Goal: Find specific page/section: Locate a particular part of the current website

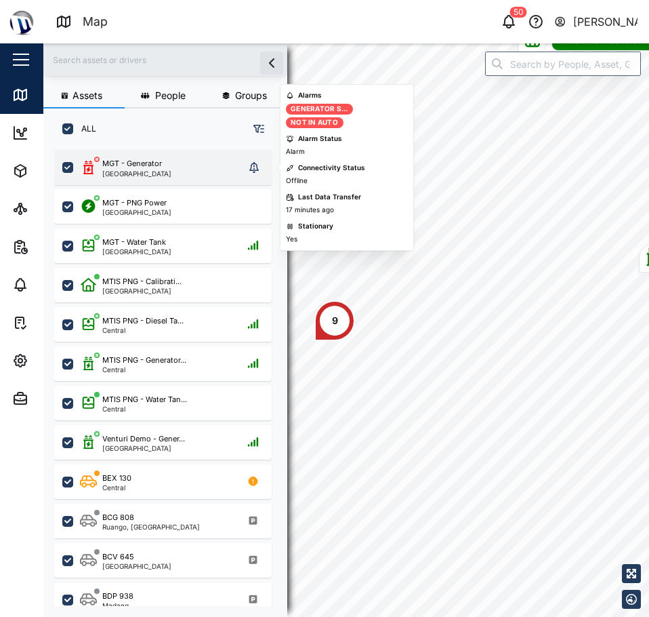
drag, startPoint x: 0, startPoint y: 0, endPoint x: 146, endPoint y: 171, distance: 224.6
click at [146, 171] on div "[GEOGRAPHIC_DATA]" at bounding box center [136, 173] width 69 height 7
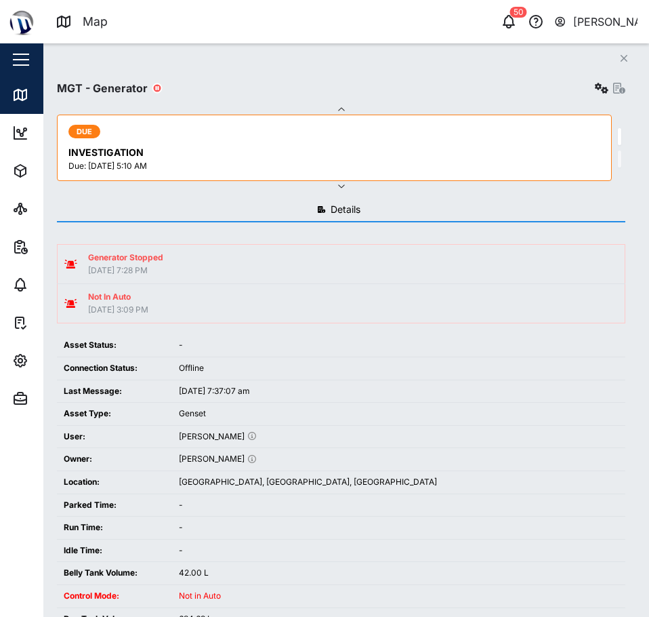
click at [622, 63] on icon "Close" at bounding box center [624, 58] width 8 height 11
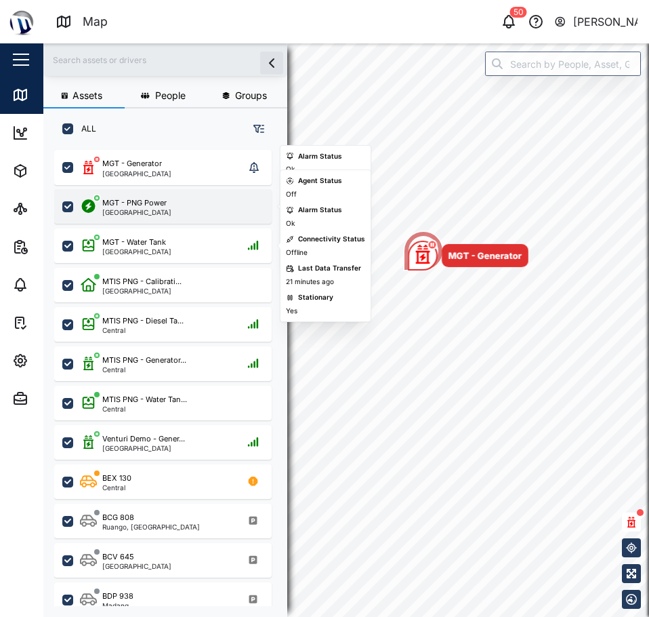
click at [142, 209] on div "[GEOGRAPHIC_DATA]" at bounding box center [136, 212] width 69 height 7
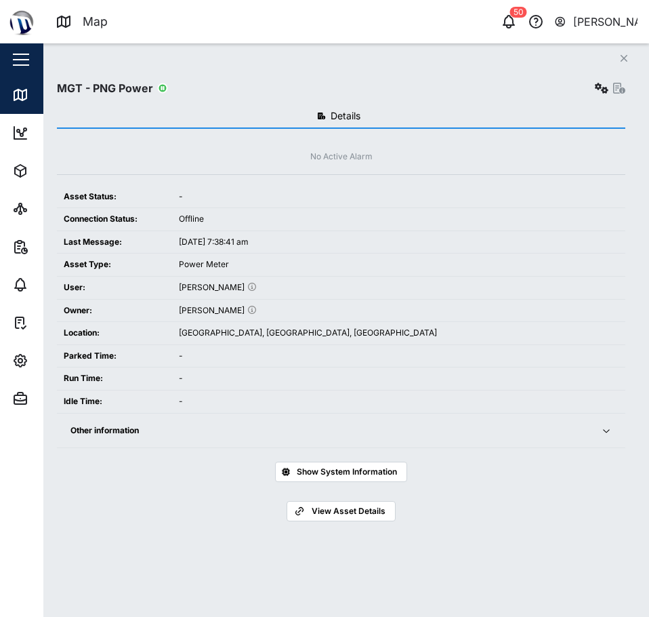
click at [623, 86] on icon "button" at bounding box center [620, 88] width 12 height 11
